Goal: Task Accomplishment & Management: Manage account settings

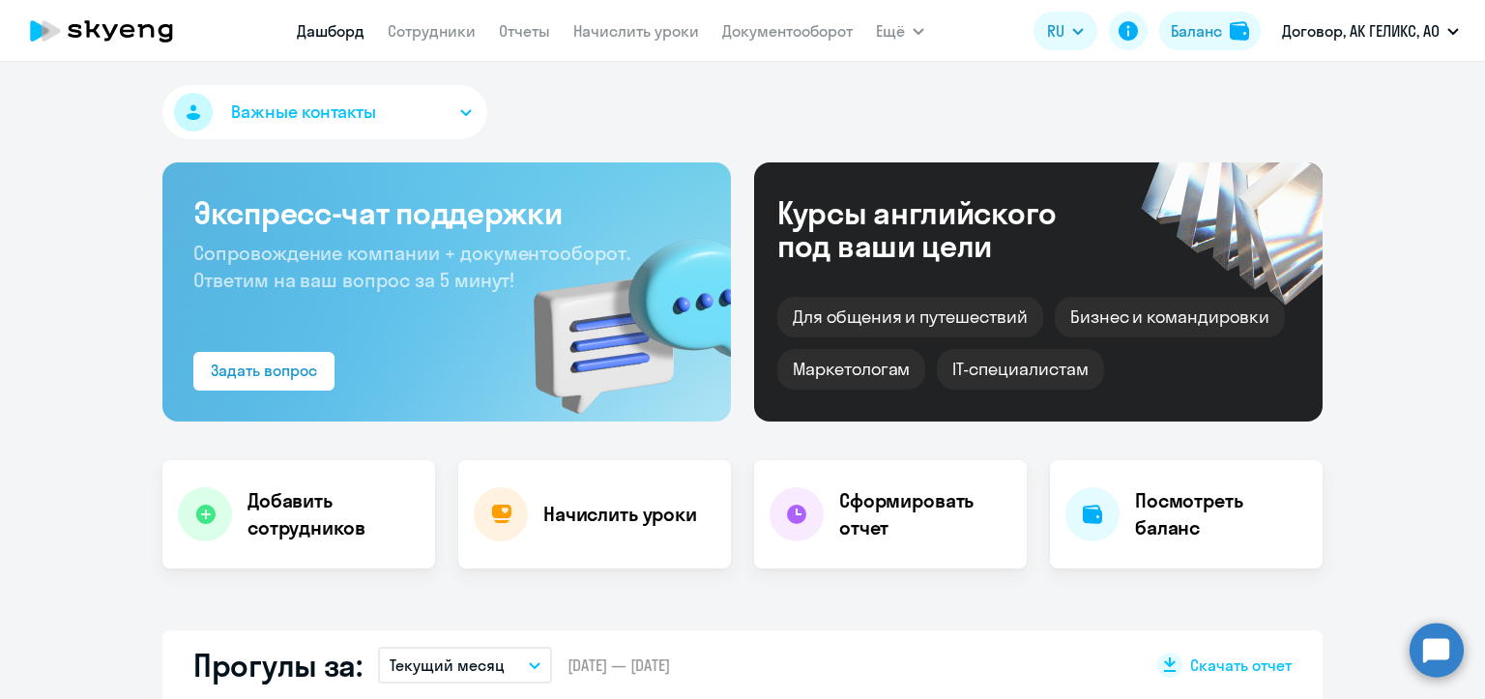
select select "30"
click at [424, 39] on link "Сотрудники" at bounding box center [432, 30] width 88 height 19
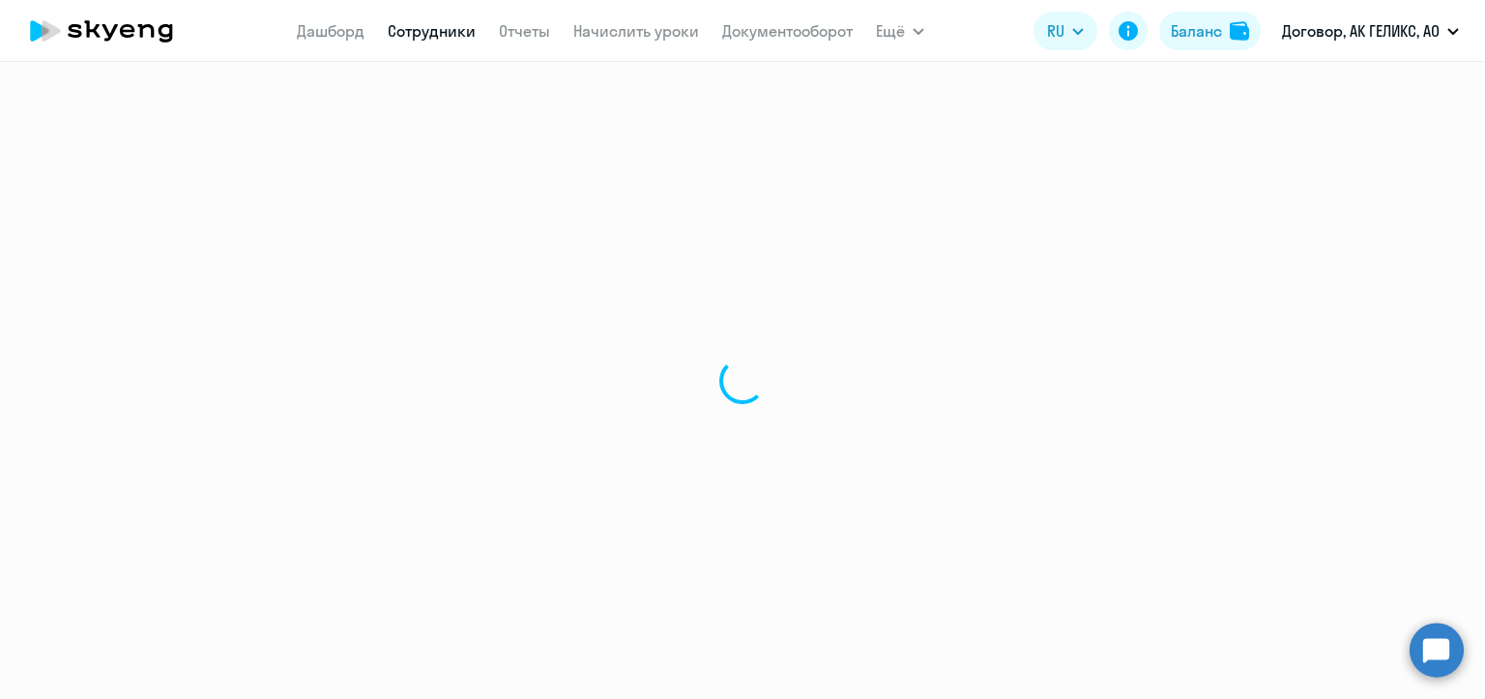
select select "30"
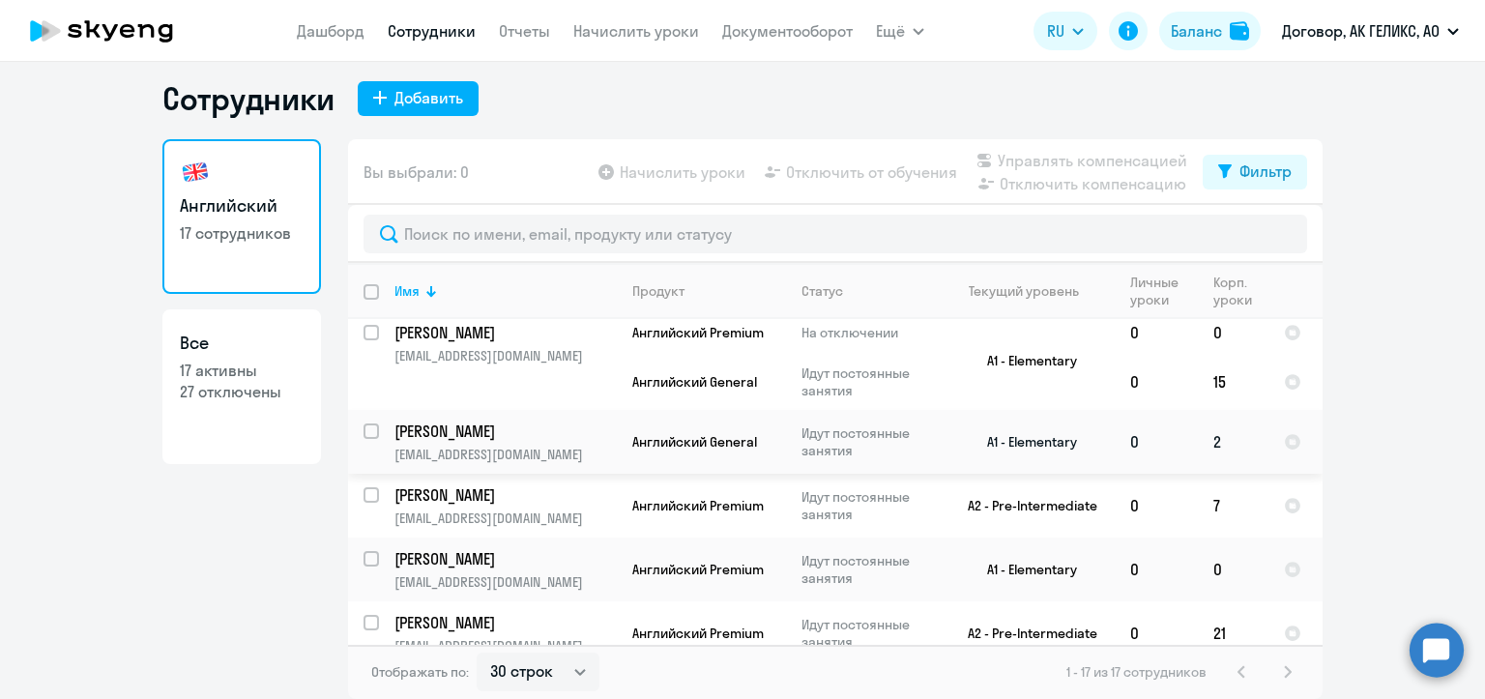
scroll to position [899, 0]
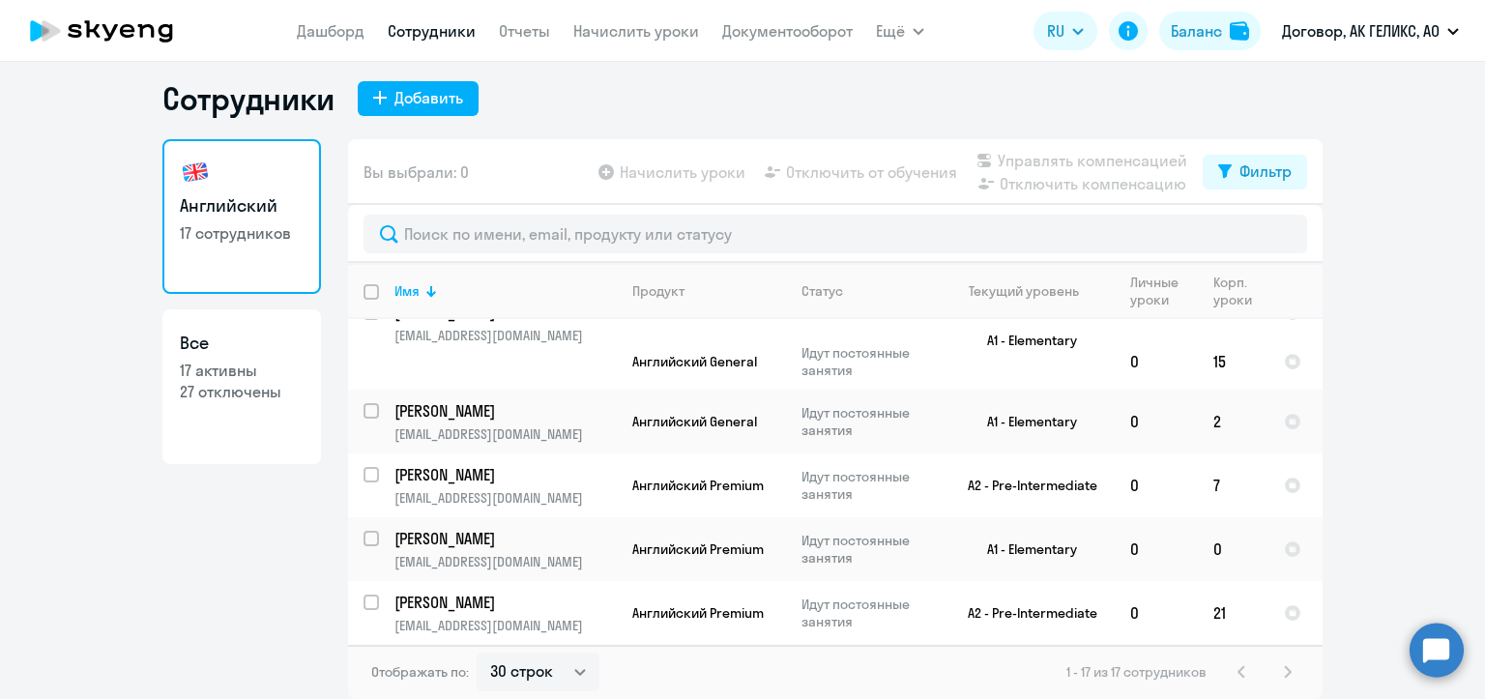
click at [197, 392] on p "27 отключены" at bounding box center [242, 391] width 124 height 21
select select "30"
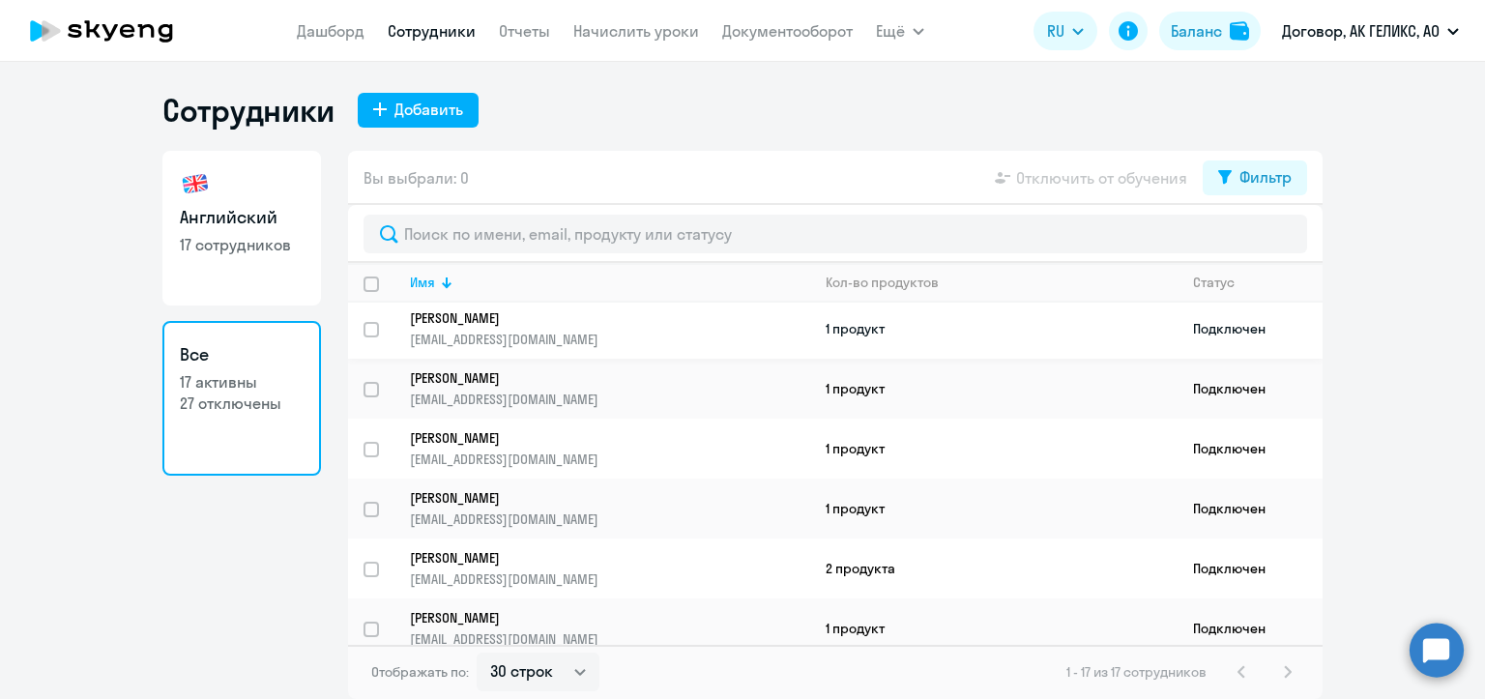
scroll to position [688, 0]
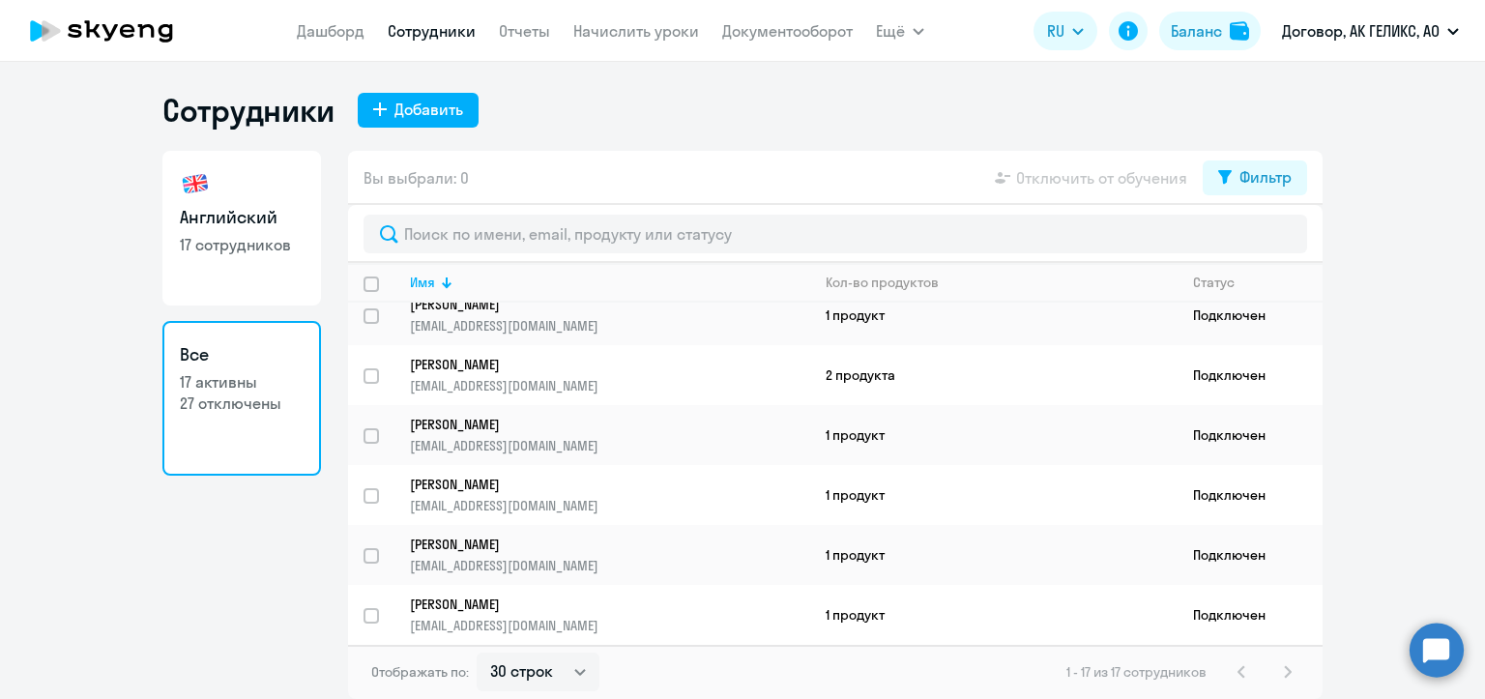
click at [1105, 184] on app-table-action-button "Отключить от обучения" at bounding box center [1089, 177] width 196 height 23
